Goal: Transaction & Acquisition: Purchase product/service

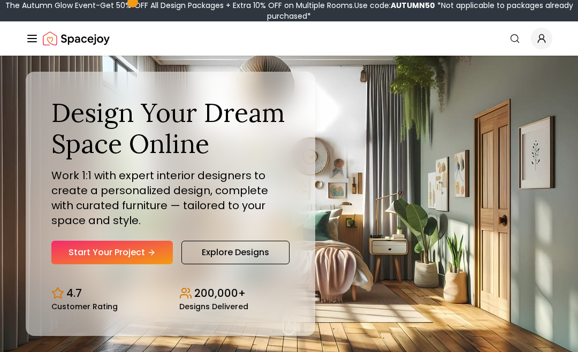
click at [150, 257] on icon "Hero section" at bounding box center [151, 252] width 9 height 9
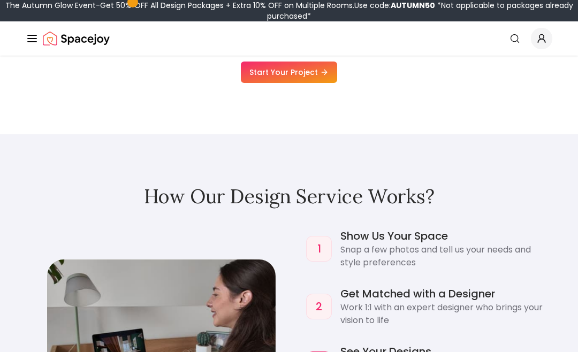
scroll to position [772, 0]
click at [310, 83] on link "Start Your Project" at bounding box center [289, 72] width 96 height 21
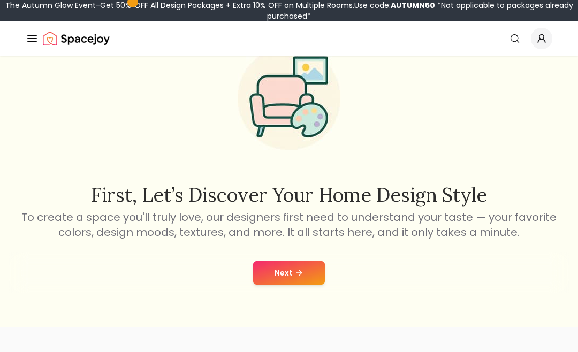
scroll to position [59, 0]
click at [307, 275] on button "Next" at bounding box center [289, 274] width 72 height 24
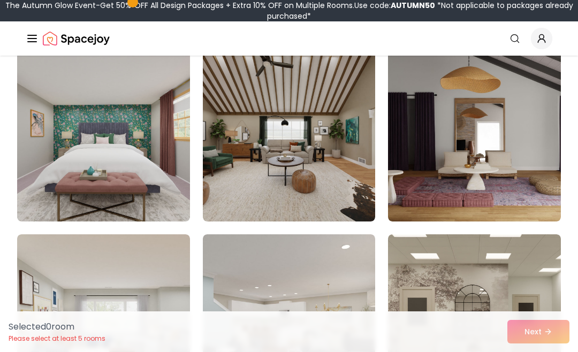
scroll to position [652, 0]
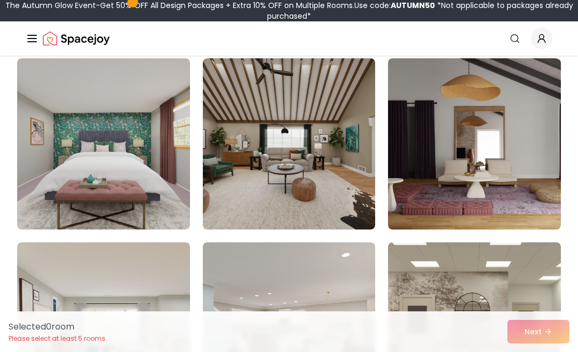
click at [360, 110] on img at bounding box center [289, 143] width 173 height 171
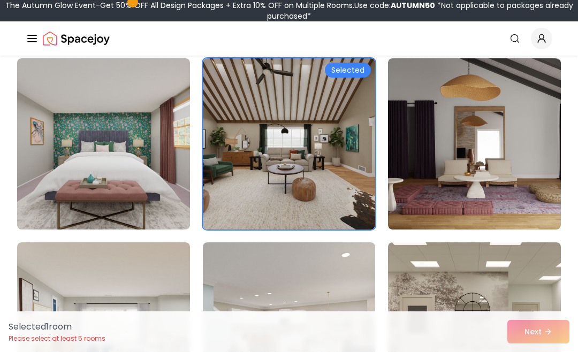
click at [548, 352] on div "Selected 1 room Please select at least 5 rooms Next" at bounding box center [289, 331] width 578 height 41
click at [542, 352] on div "Selected 1 room Please select at least 5 rooms Next" at bounding box center [289, 331] width 578 height 41
click at [551, 352] on div "Selected 1 room Please select at least 5 rooms Next" at bounding box center [289, 331] width 578 height 41
click at [548, 352] on div "Selected 1 room Please select at least 5 rooms Next" at bounding box center [289, 331] width 578 height 41
click at [547, 352] on div "Selected 1 room Please select at least 5 rooms Next" at bounding box center [289, 331] width 578 height 41
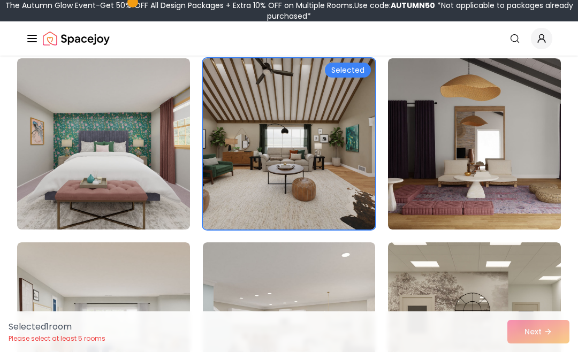
click at [501, 82] on img at bounding box center [474, 143] width 173 height 171
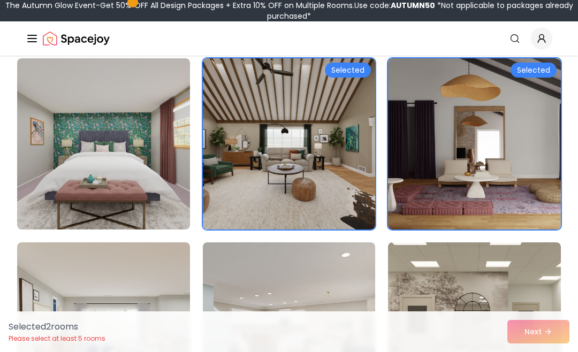
click at [501, 112] on img at bounding box center [474, 143] width 173 height 171
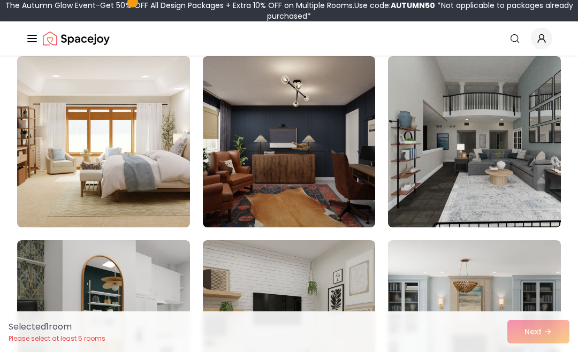
scroll to position [2864, 0]
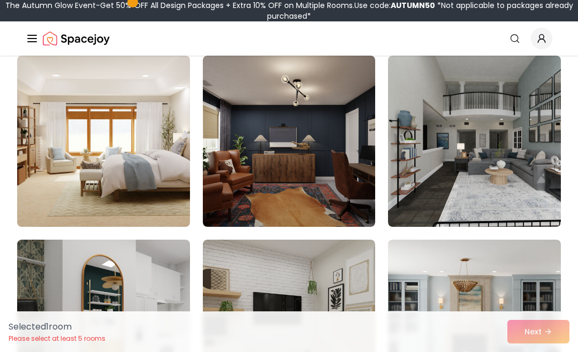
click at [532, 131] on img at bounding box center [474, 141] width 173 height 171
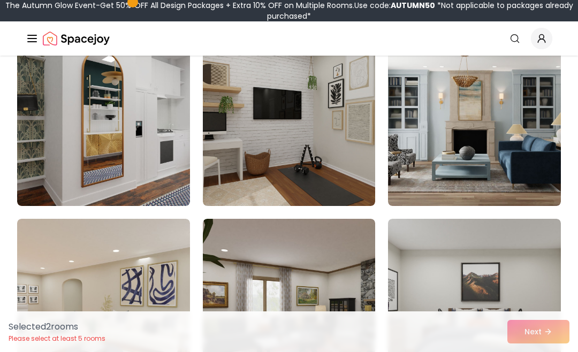
scroll to position [3074, 0]
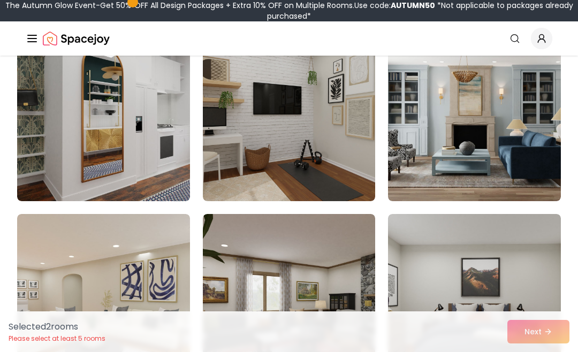
click at [544, 352] on div "Selected 2 room s Please select at least 5 rooms Next" at bounding box center [289, 331] width 578 height 41
click at [549, 352] on div "Selected 2 room s Please select at least 5 rooms Next" at bounding box center [289, 331] width 578 height 41
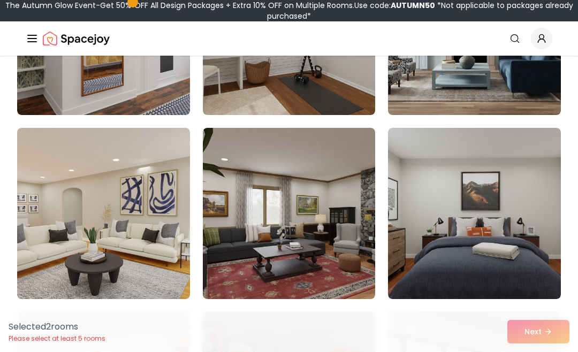
scroll to position [3166, 0]
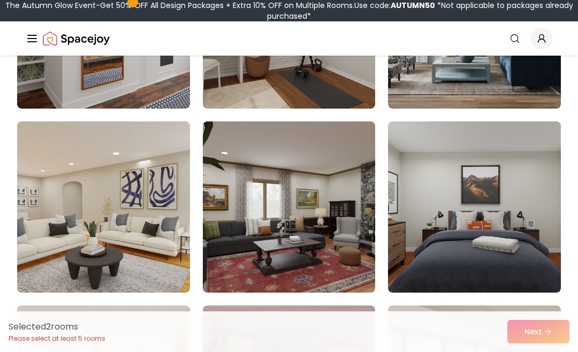
click at [163, 240] on img at bounding box center [103, 206] width 173 height 171
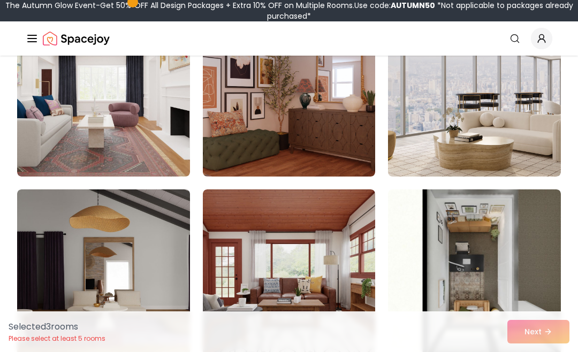
scroll to position [3460, 0]
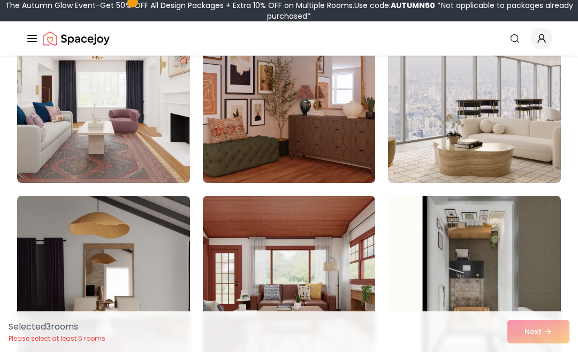
click at [542, 133] on img at bounding box center [474, 97] width 173 height 171
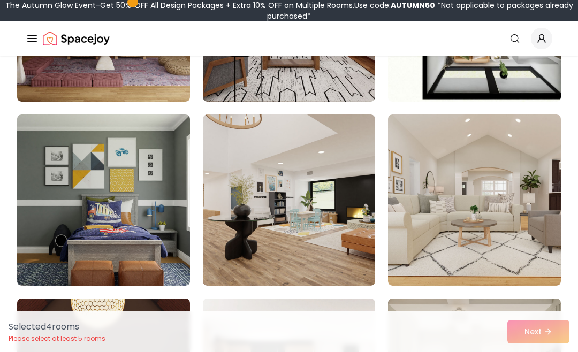
scroll to position [3726, 0]
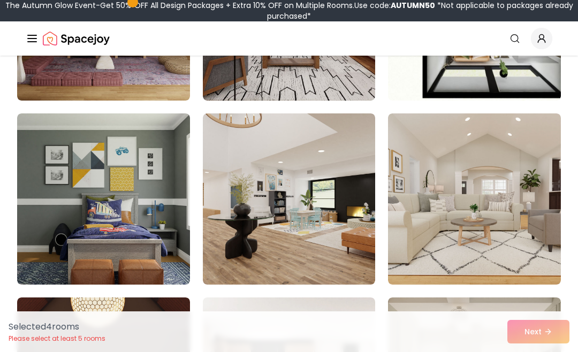
click at [521, 187] on img at bounding box center [474, 198] width 173 height 171
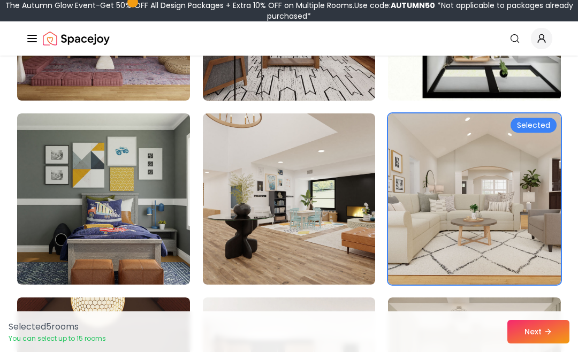
click at [545, 336] on icon at bounding box center [548, 331] width 9 height 9
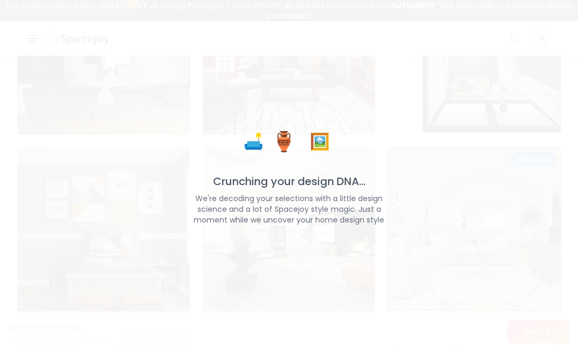
scroll to position [3748, 0]
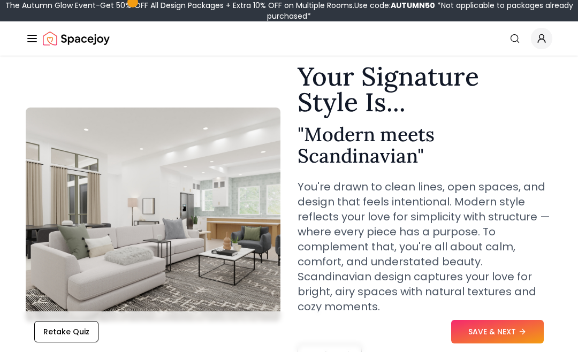
scroll to position [42, 0]
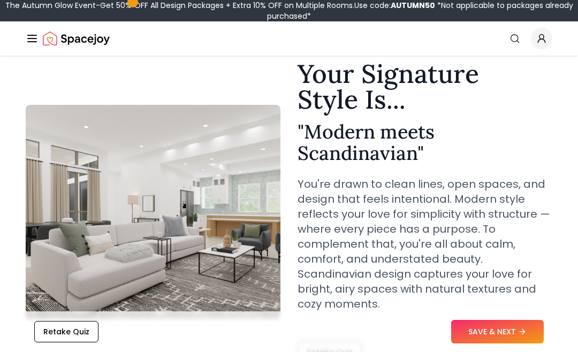
click at [520, 333] on icon at bounding box center [522, 331] width 9 height 9
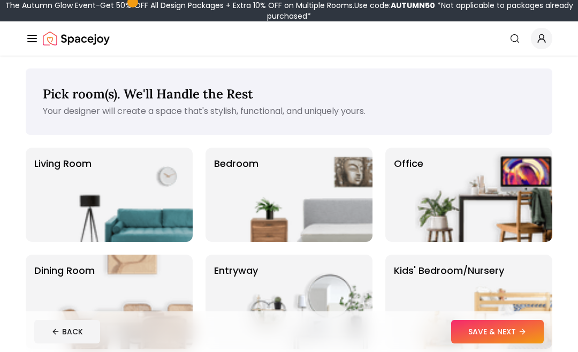
click at [325, 219] on img at bounding box center [303, 195] width 137 height 94
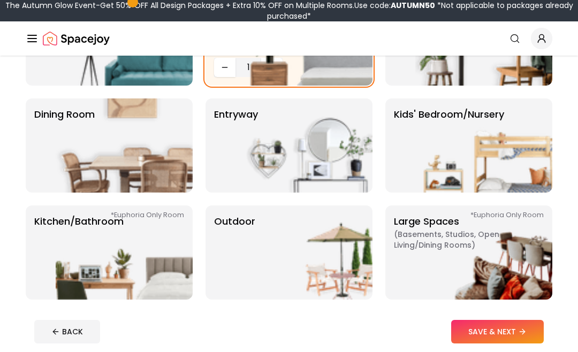
scroll to position [157, 0]
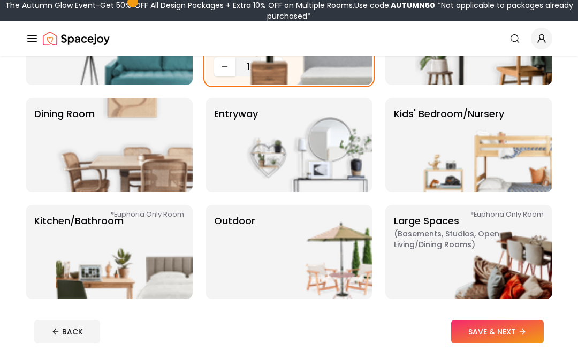
click at [521, 340] on button "SAVE & NEXT" at bounding box center [497, 332] width 93 height 24
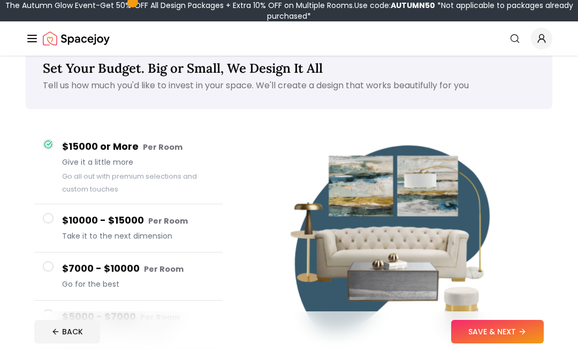
scroll to position [26, 0]
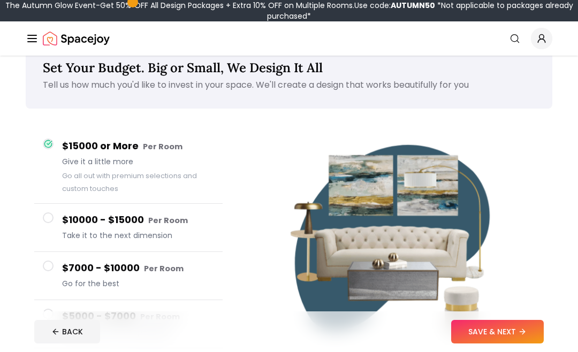
click at [515, 344] on button "SAVE & NEXT" at bounding box center [497, 332] width 93 height 24
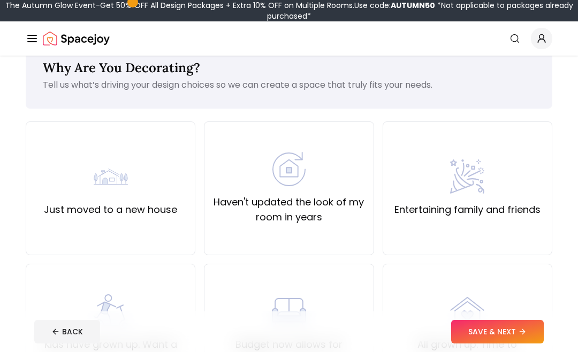
click at [45, 142] on div at bounding box center [41, 137] width 13 height 13
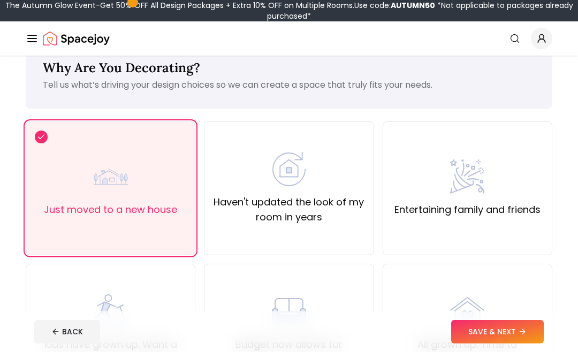
click at [527, 336] on icon at bounding box center [522, 331] width 9 height 9
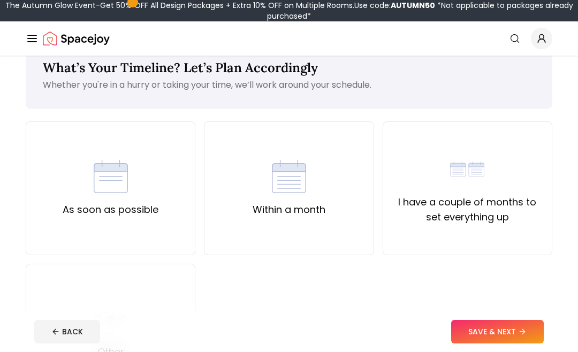
click at [45, 154] on div "As soon as possible" at bounding box center [111, 188] width 170 height 134
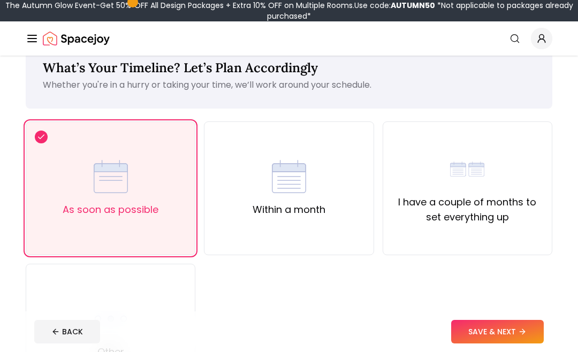
click at [512, 344] on button "SAVE & NEXT" at bounding box center [497, 332] width 93 height 24
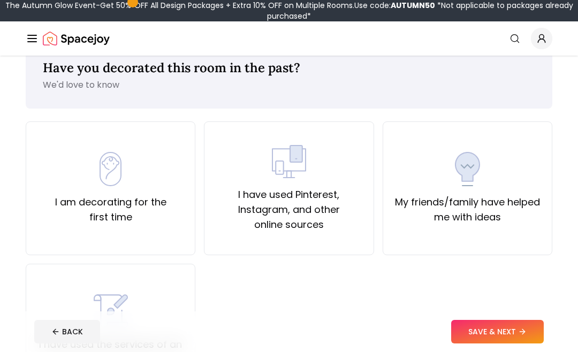
click at [45, 147] on div "I am decorating for the first time" at bounding box center [111, 188] width 170 height 134
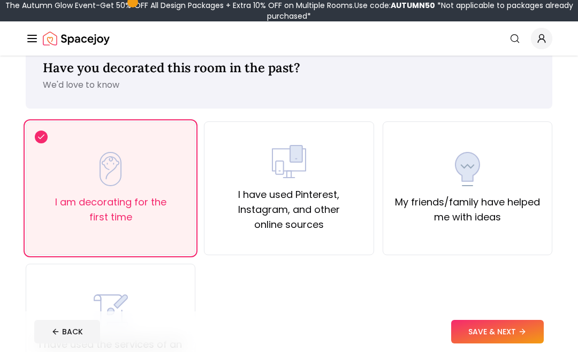
click at [507, 344] on button "SAVE & NEXT" at bounding box center [497, 332] width 93 height 24
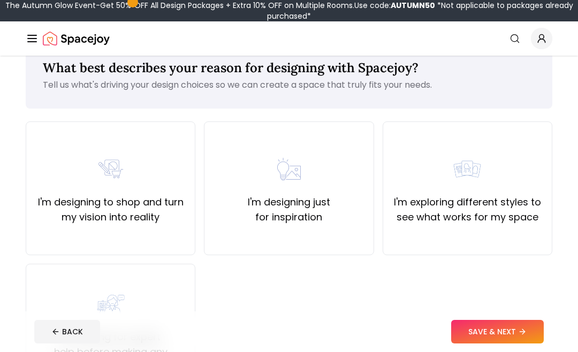
click at [353, 201] on label "I'm designing just for inspiration" at bounding box center [288, 210] width 151 height 30
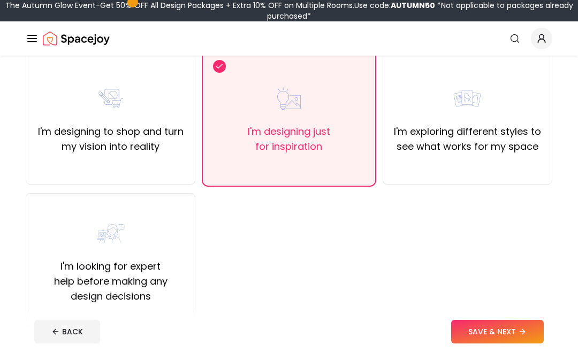
scroll to position [101, 0]
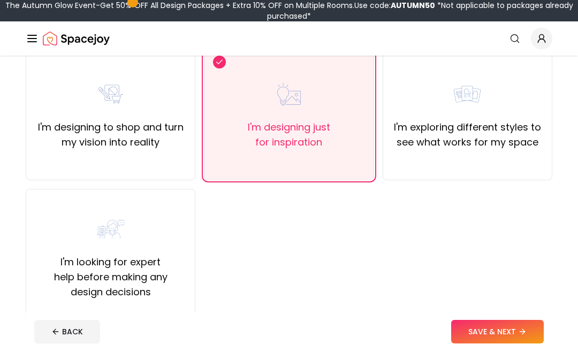
click at [501, 344] on button "SAVE & NEXT" at bounding box center [497, 332] width 93 height 24
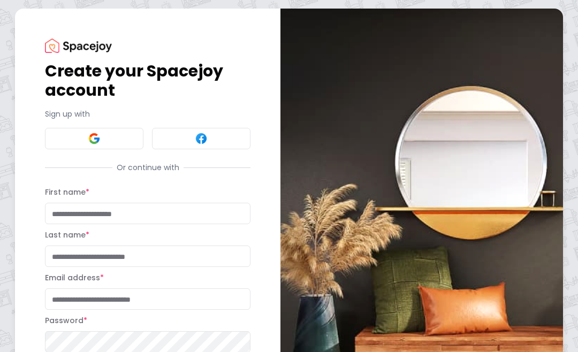
click at [56, 138] on button at bounding box center [94, 138] width 98 height 21
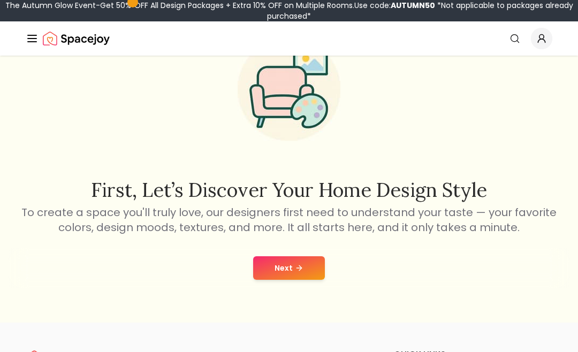
scroll to position [68, 0]
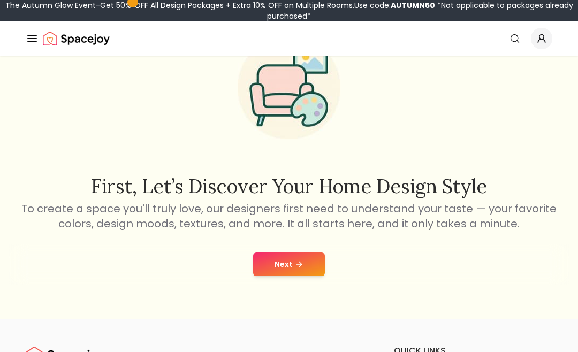
click at [299, 269] on icon at bounding box center [299, 264] width 9 height 9
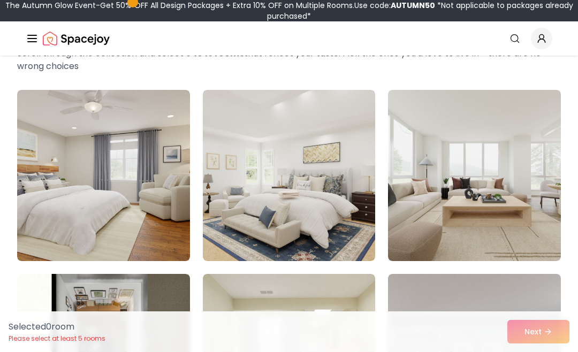
click at [348, 183] on img at bounding box center [289, 175] width 173 height 171
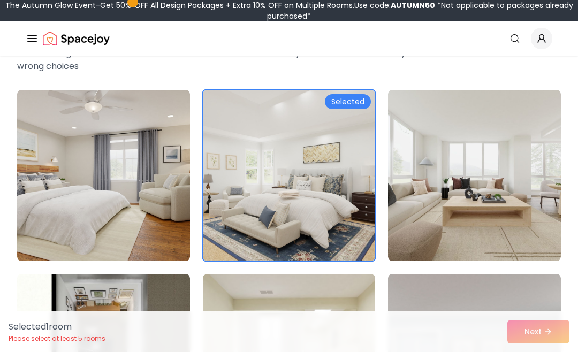
click at [147, 205] on img at bounding box center [103, 175] width 173 height 171
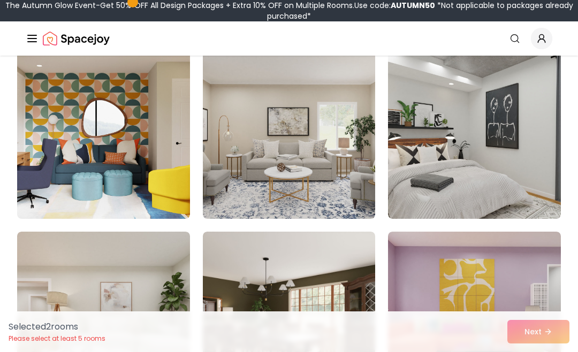
scroll to position [664, 0]
click at [305, 151] on img at bounding box center [289, 132] width 173 height 171
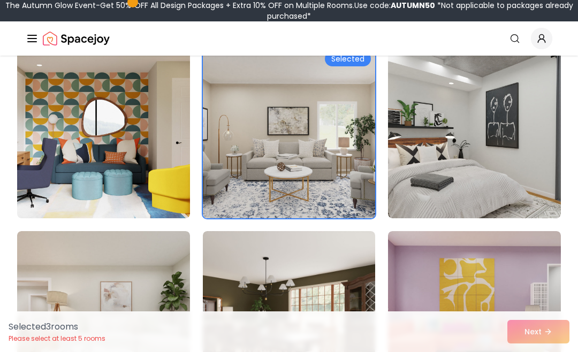
click at [543, 352] on div "Selected 3 room s Please select at least 5 rooms Next" at bounding box center [289, 331] width 578 height 41
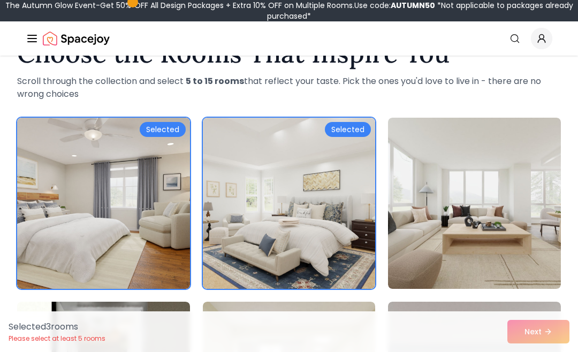
scroll to position [0, 0]
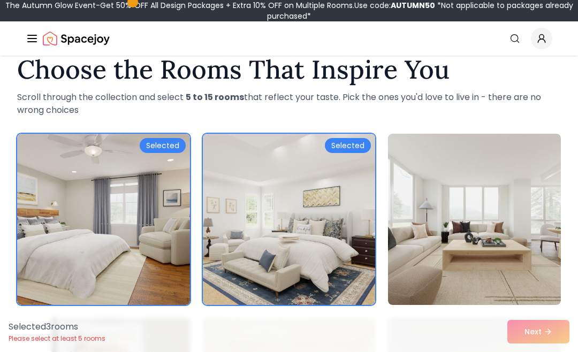
click at [513, 173] on img at bounding box center [474, 219] width 173 height 171
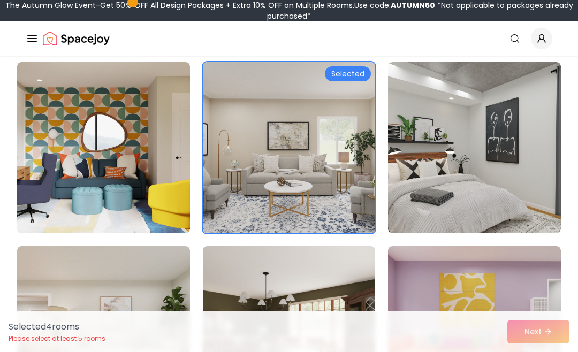
scroll to position [644, 0]
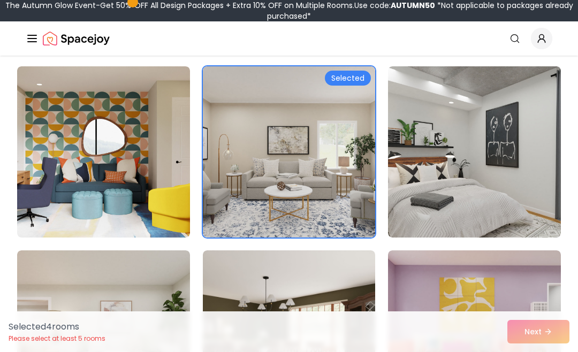
click at [532, 166] on img at bounding box center [474, 151] width 173 height 171
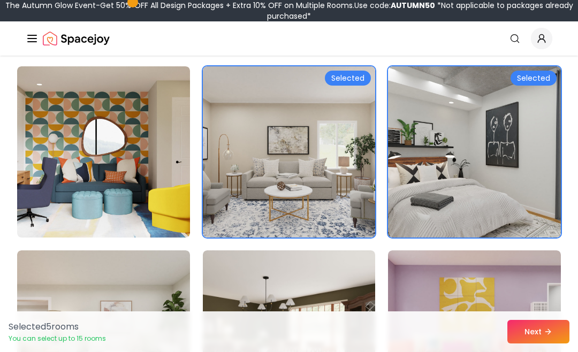
click at [538, 342] on button "Next" at bounding box center [538, 332] width 62 height 24
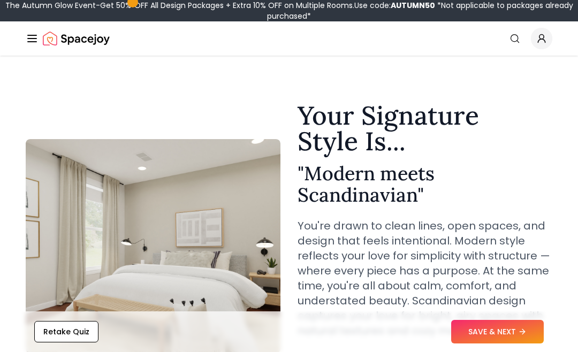
click at [471, 341] on button "SAVE & NEXT" at bounding box center [497, 332] width 93 height 24
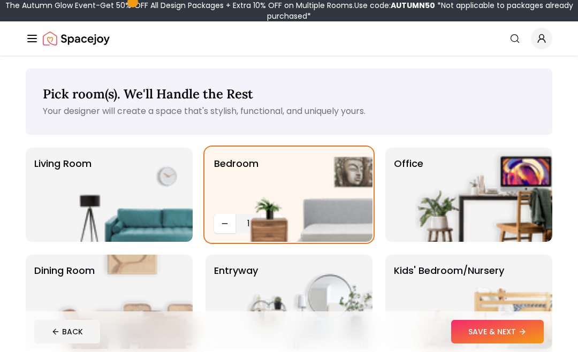
click at [480, 330] on button "SAVE & NEXT" at bounding box center [497, 332] width 93 height 24
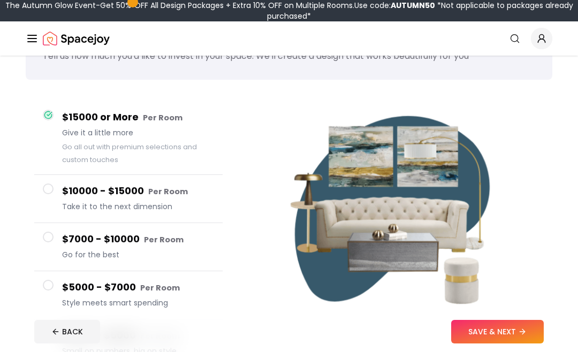
scroll to position [52, 0]
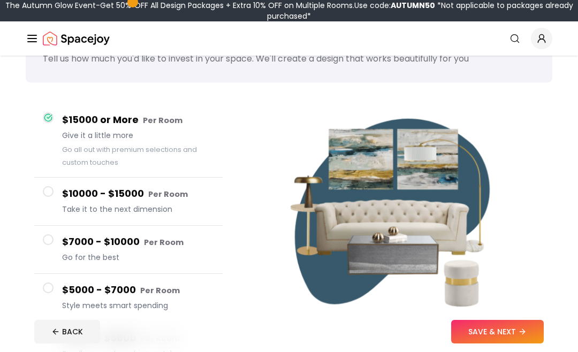
click at [41, 231] on button "$7000 - $10000 Per Room Go for the best" at bounding box center [128, 250] width 188 height 48
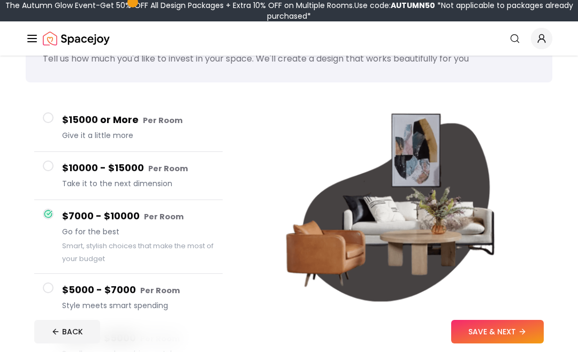
click at [55, 156] on button "$10000 - $15000 Per Room Take it to the next dimension" at bounding box center [128, 176] width 188 height 48
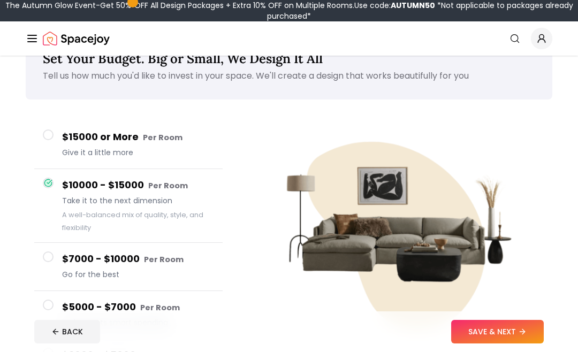
scroll to position [36, 0]
click at [43, 142] on button "$15000 or More Per Room Give it a little more" at bounding box center [128, 144] width 188 height 48
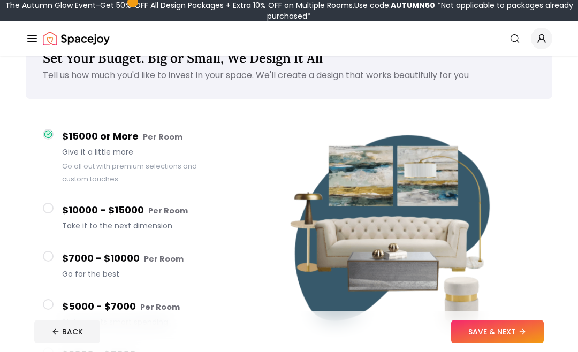
click at [464, 352] on footer "BACK SAVE & NEXT" at bounding box center [289, 331] width 527 height 41
click at [463, 344] on button "SAVE & NEXT" at bounding box center [497, 332] width 93 height 24
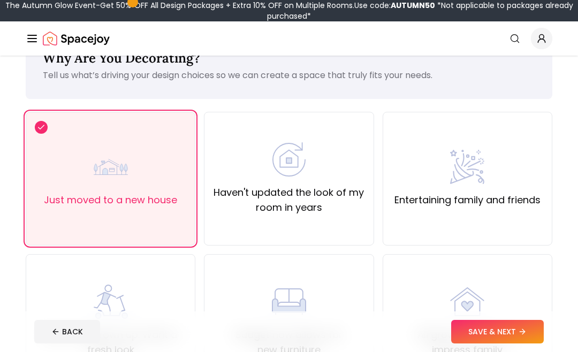
click at [468, 344] on button "SAVE & NEXT" at bounding box center [497, 332] width 93 height 24
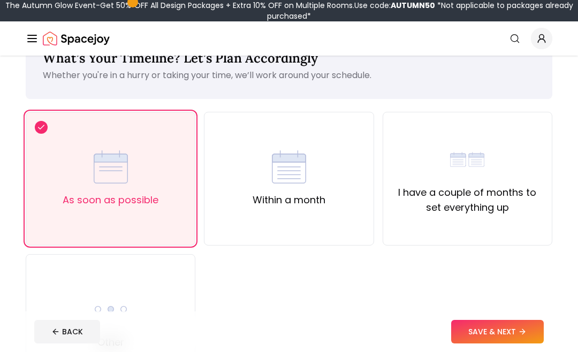
click at [470, 344] on button "SAVE & NEXT" at bounding box center [497, 332] width 93 height 24
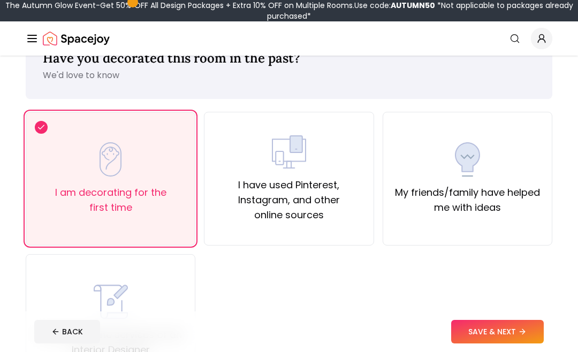
click at [476, 344] on button "SAVE & NEXT" at bounding box center [497, 332] width 93 height 24
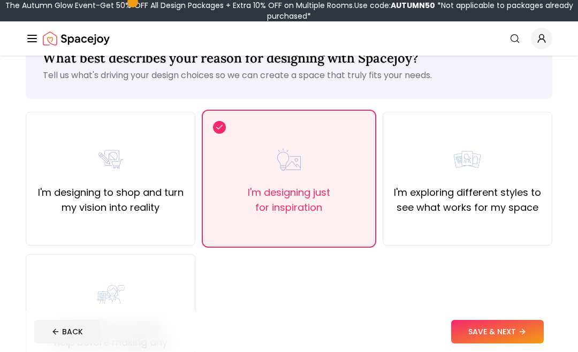
click at [478, 344] on button "SAVE & NEXT" at bounding box center [497, 332] width 93 height 24
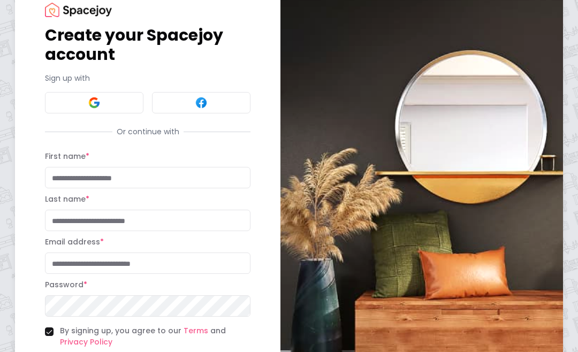
click at [59, 174] on input "First name *" at bounding box center [147, 177] width 205 height 21
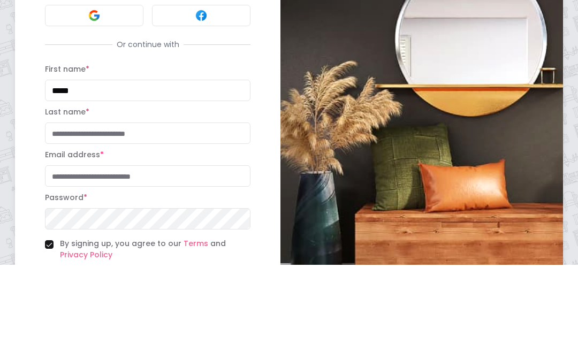
type input "*****"
click at [57, 210] on input "Last name *" at bounding box center [147, 220] width 205 height 21
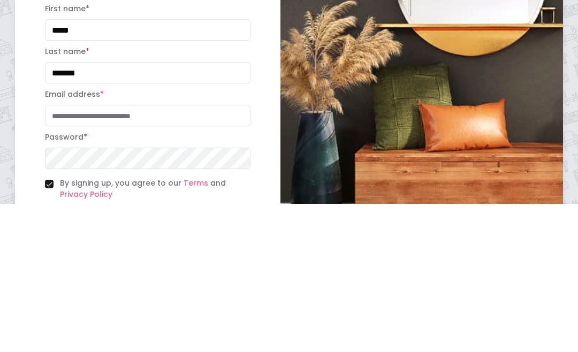
type input "*******"
click at [61, 253] on input "Email address *" at bounding box center [147, 263] width 205 height 21
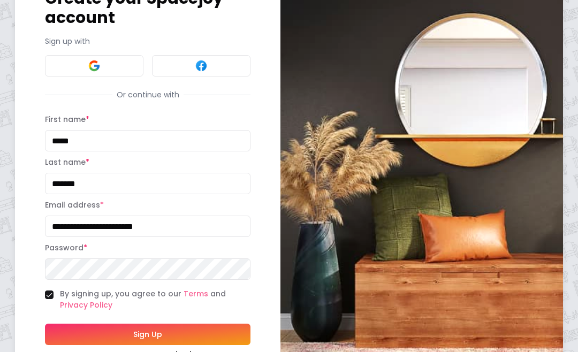
type input "**********"
click at [202, 340] on button "Sign Up" at bounding box center [147, 334] width 205 height 21
